Goal: Transaction & Acquisition: Purchase product/service

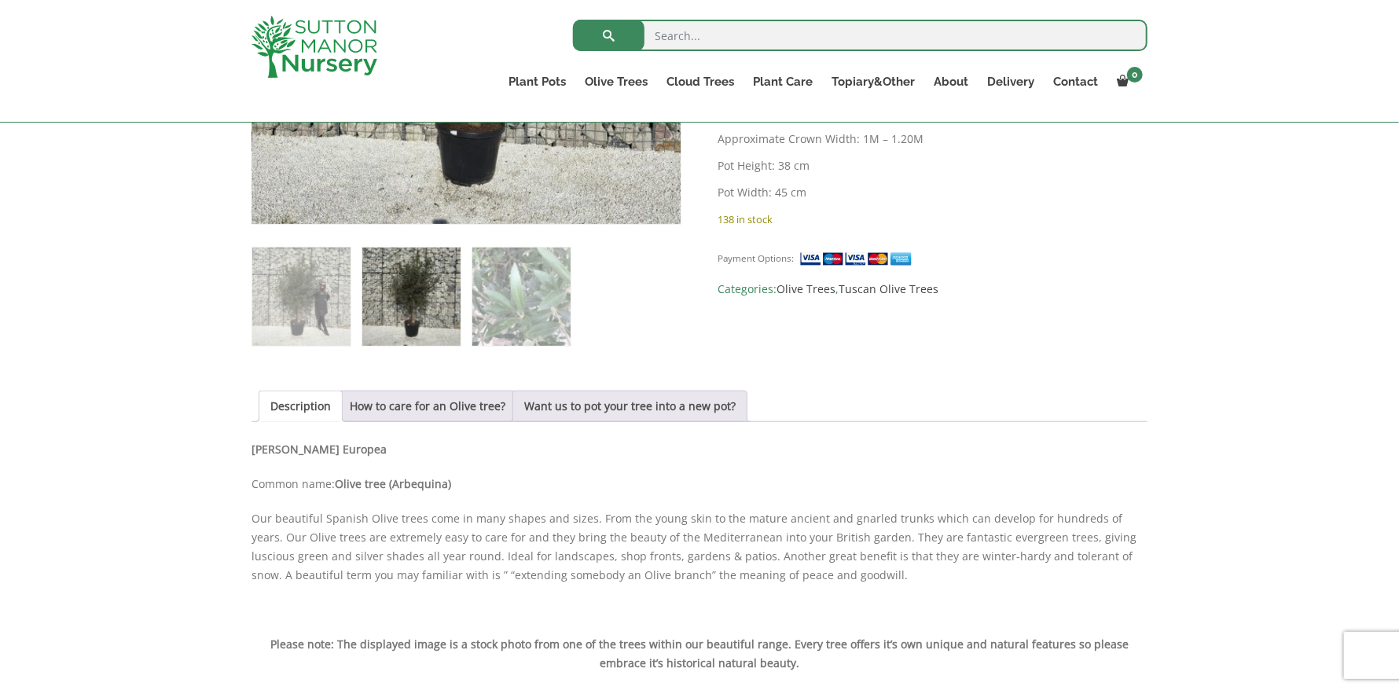
scroll to position [707, 0]
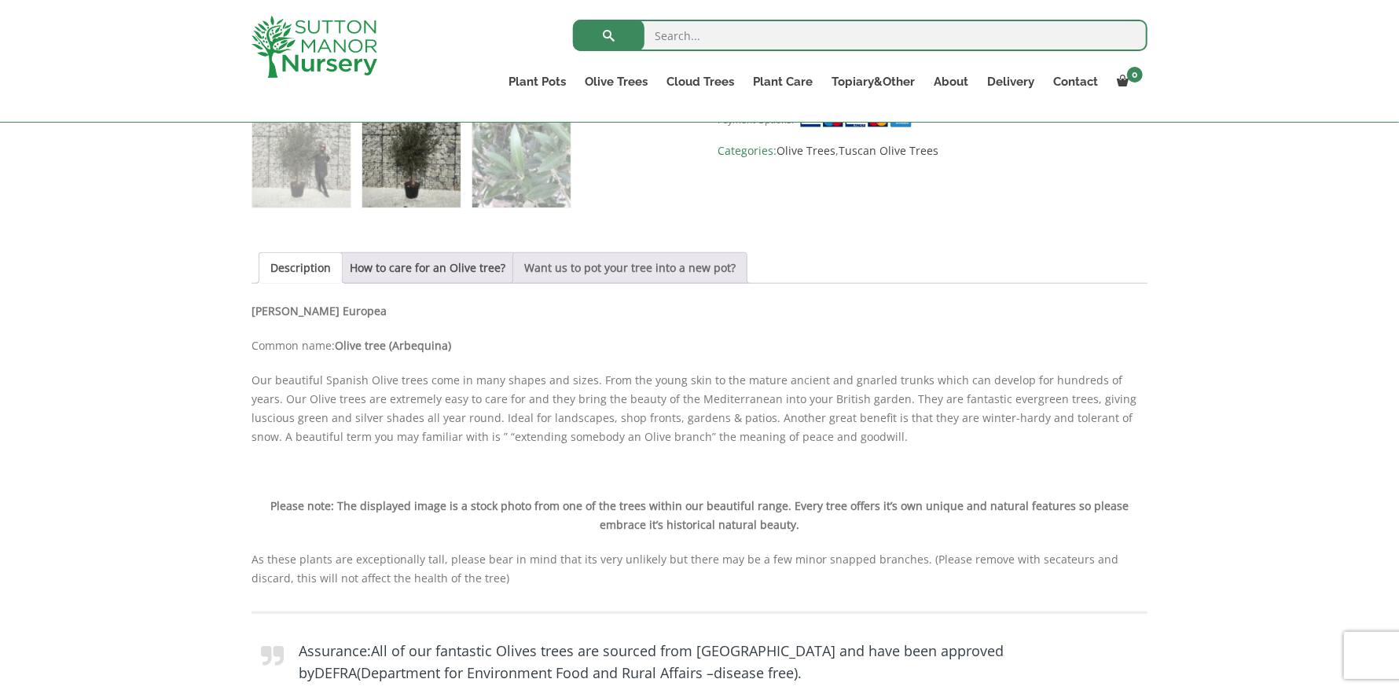
click at [549, 263] on link "Want us to pot your tree into a new pot?" at bounding box center [629, 268] width 211 height 30
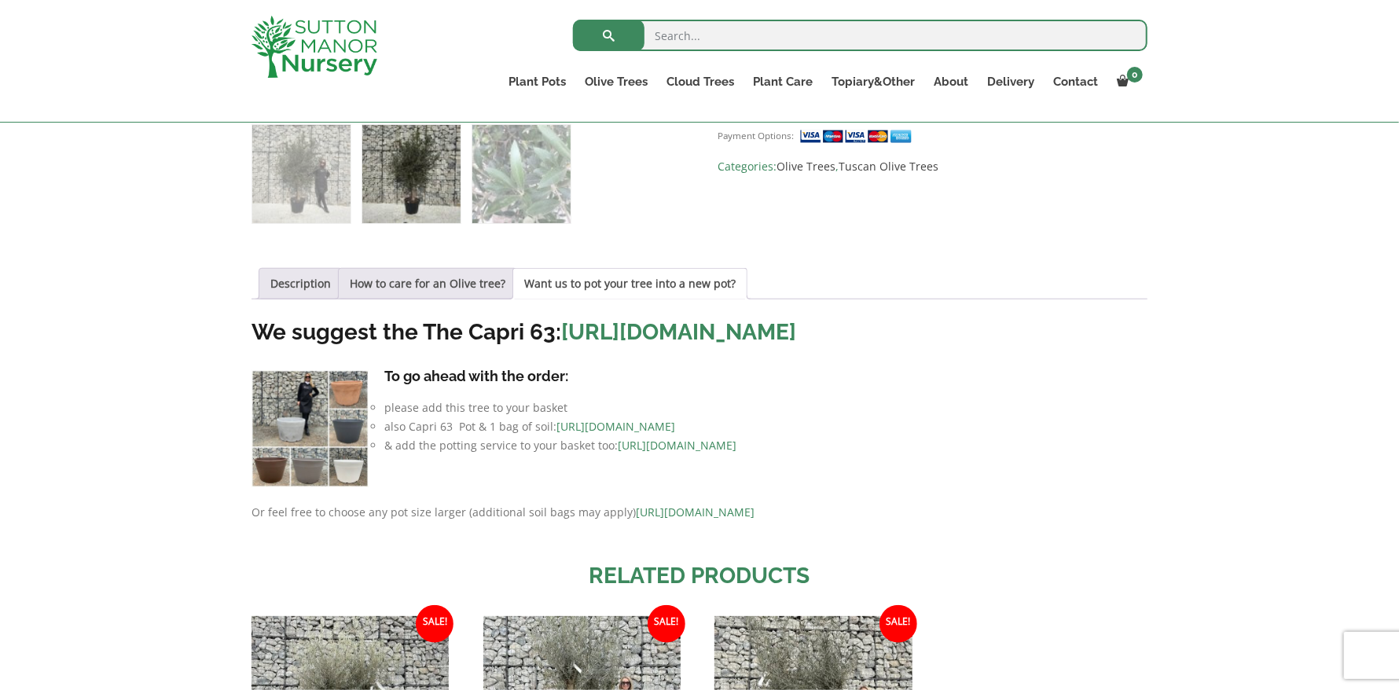
scroll to position [549, 0]
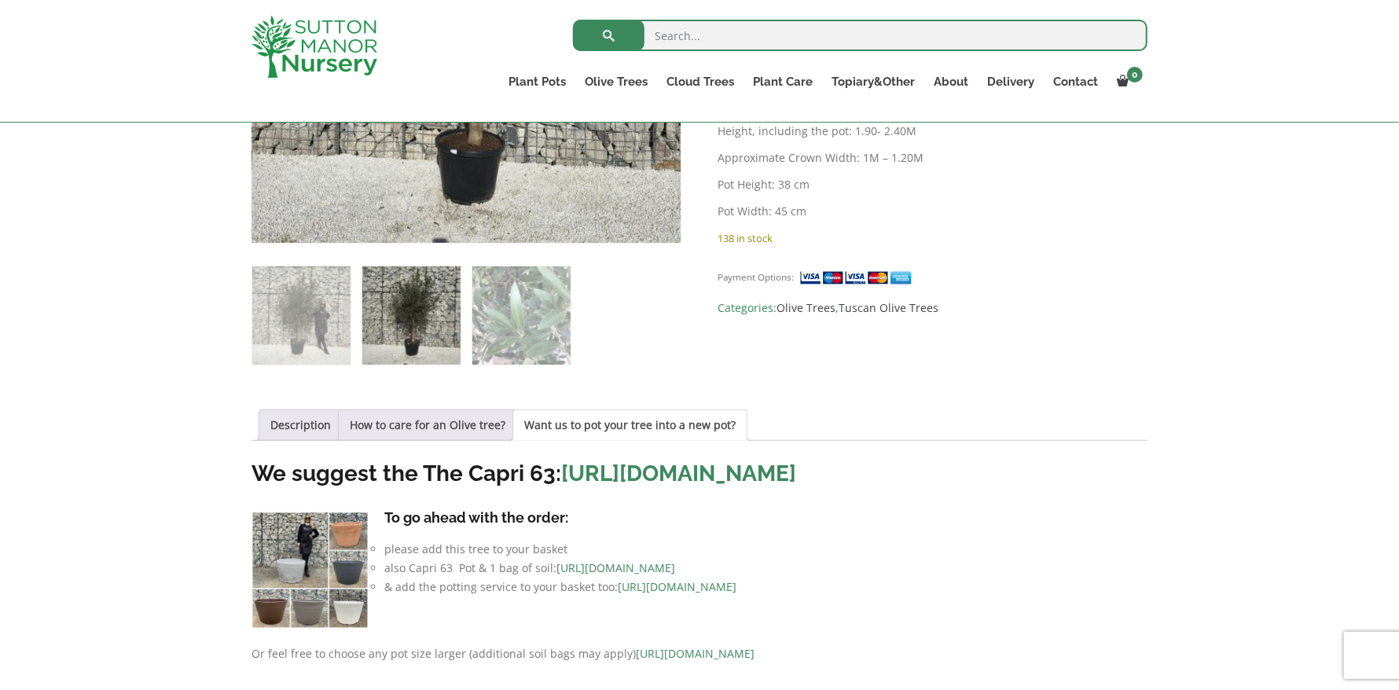
click at [391, 329] on img at bounding box center [411, 315] width 98 height 98
click at [421, 322] on img at bounding box center [411, 315] width 98 height 98
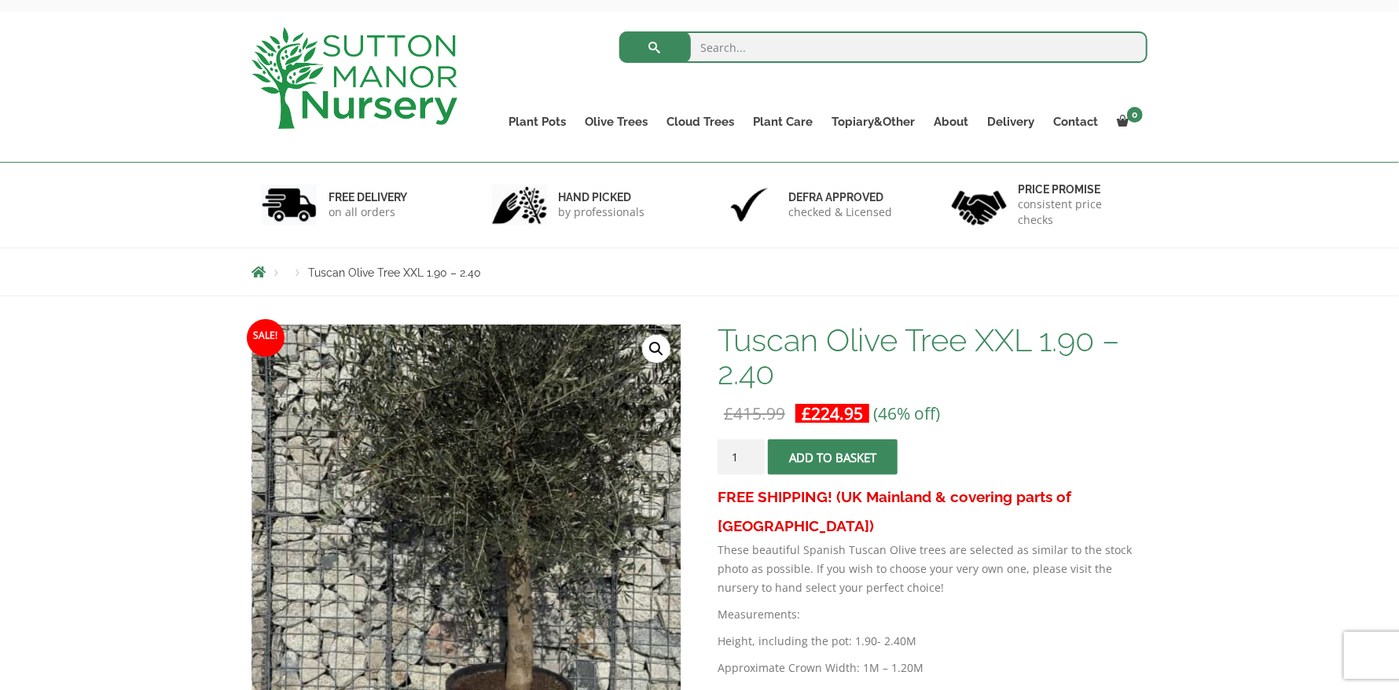
scroll to position [0, 0]
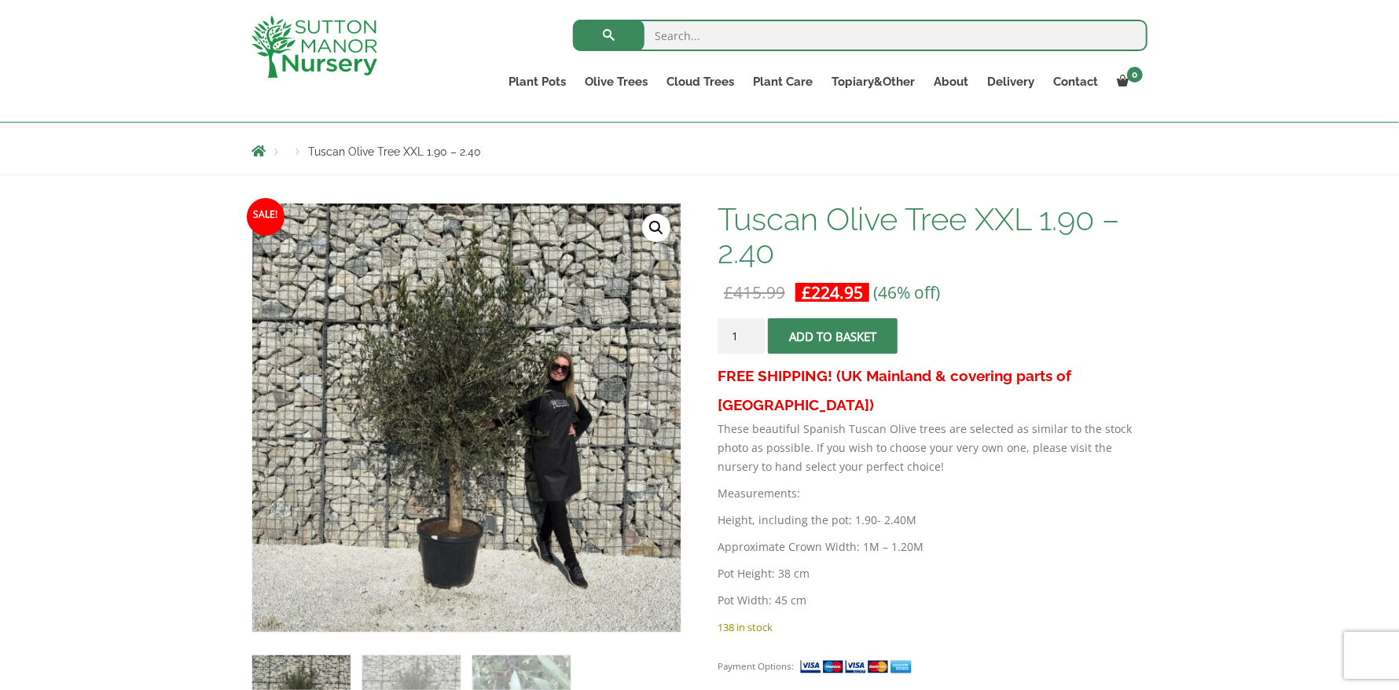
scroll to position [314, 0]
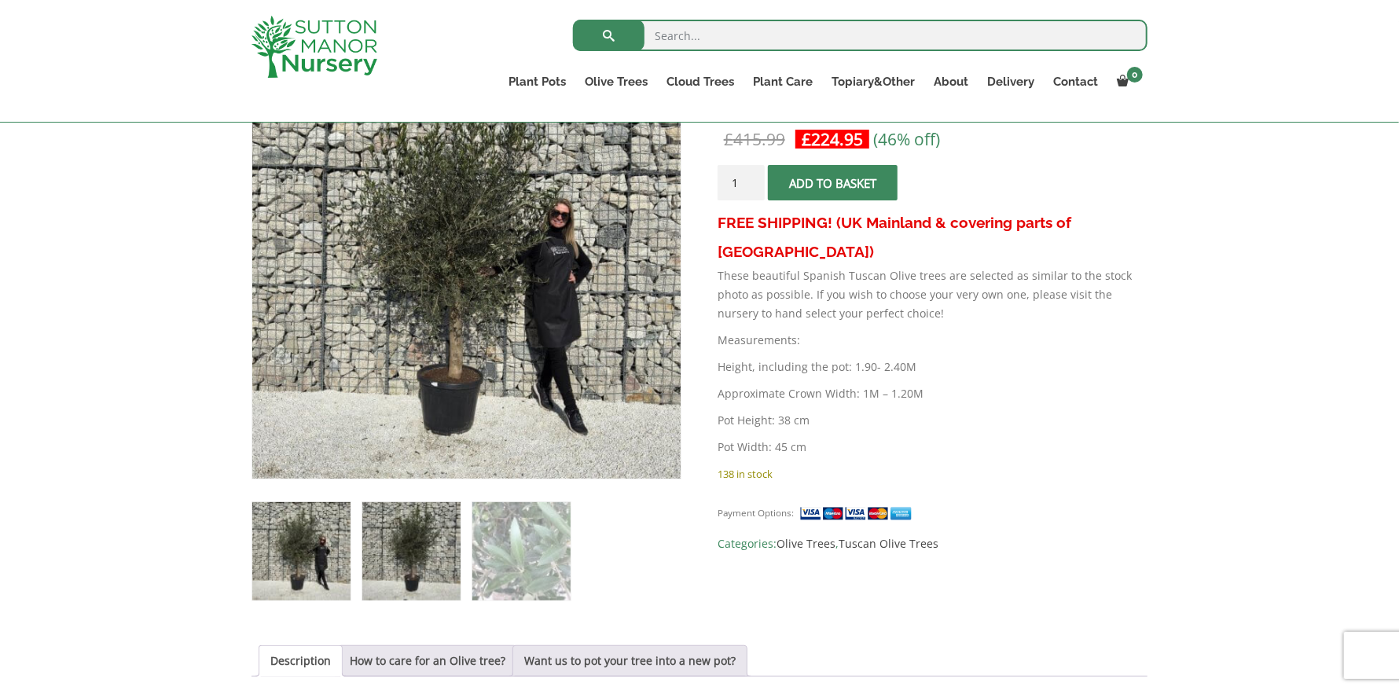
click at [403, 536] on img at bounding box center [411, 551] width 98 height 98
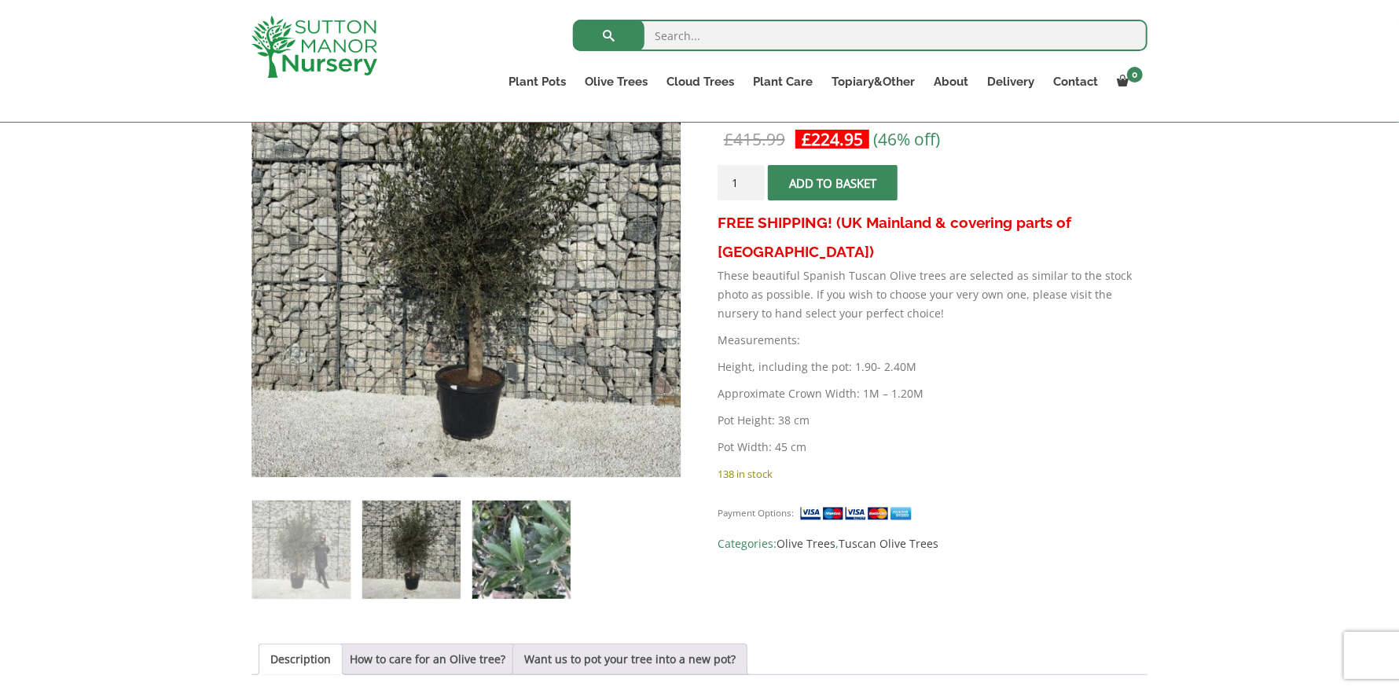
click at [509, 527] on img at bounding box center [521, 550] width 98 height 98
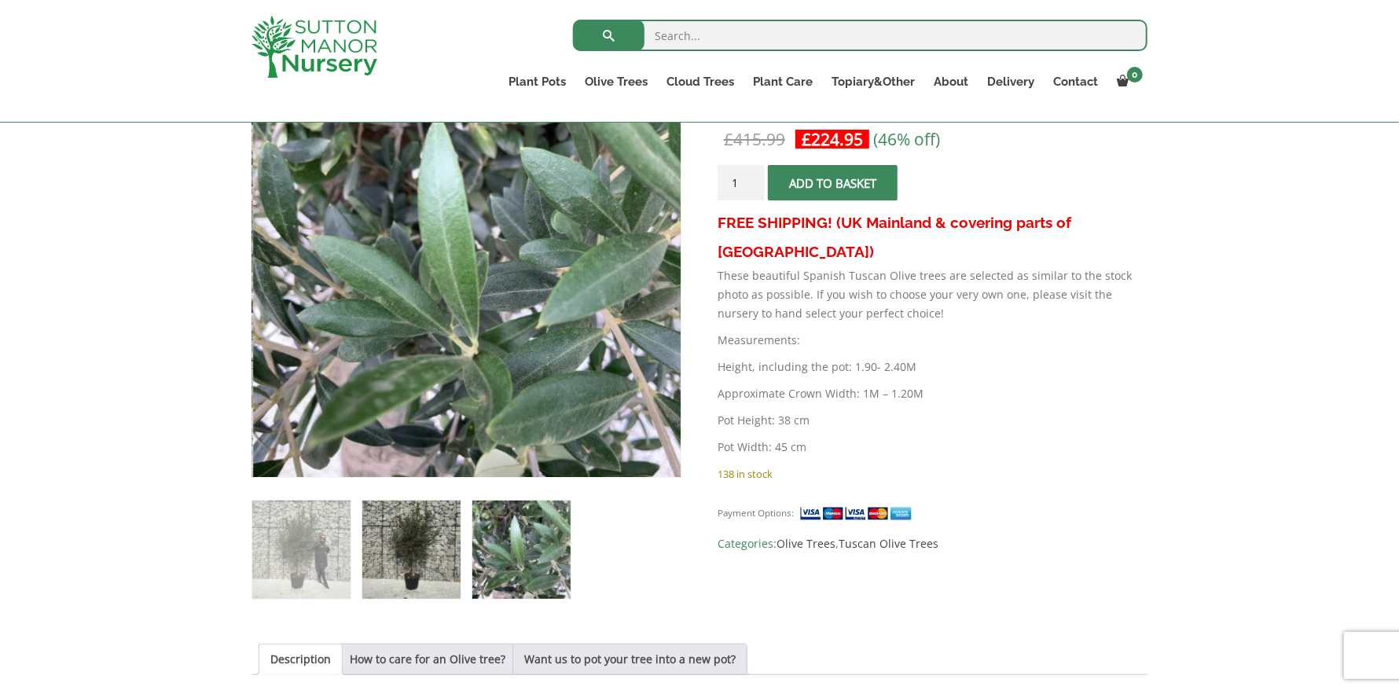
click at [419, 535] on img at bounding box center [411, 550] width 98 height 98
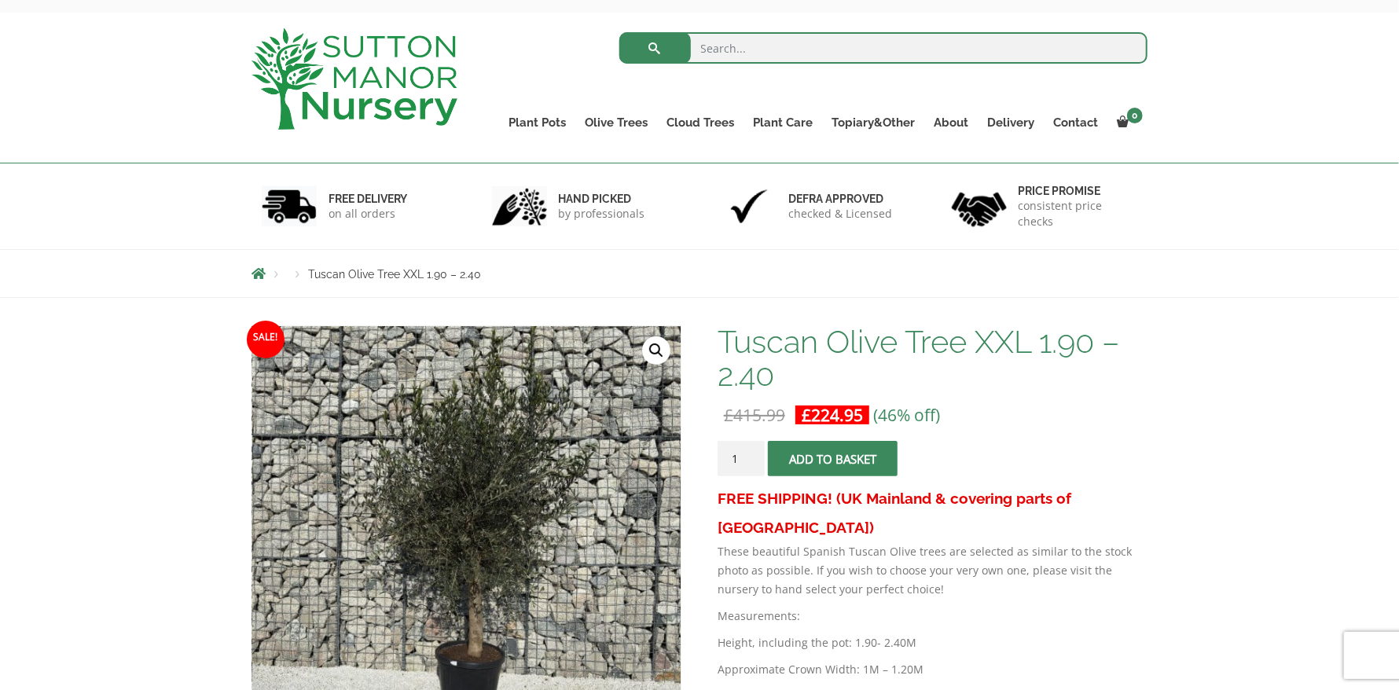
scroll to position [0, 0]
